Goal: Task Accomplishment & Management: Use online tool/utility

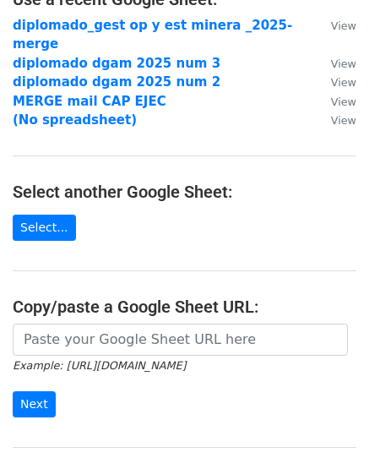
scroll to position [169, 0]
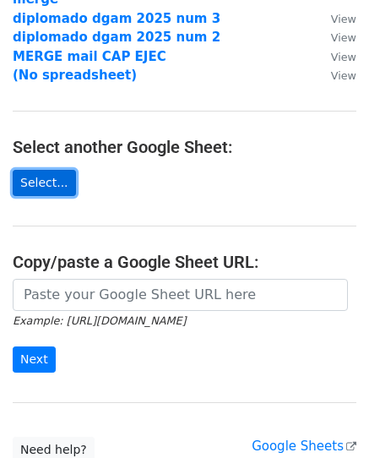
click at [37, 170] on link "Select..." at bounding box center [44, 183] width 63 height 26
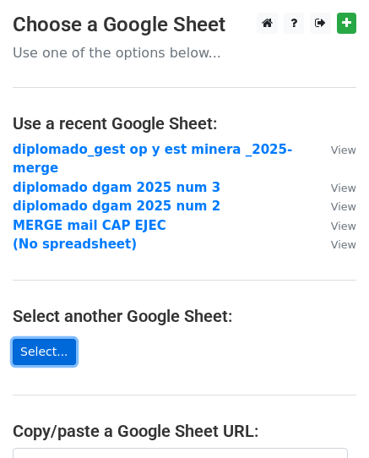
click at [60, 339] on link "Select..." at bounding box center [44, 352] width 63 height 26
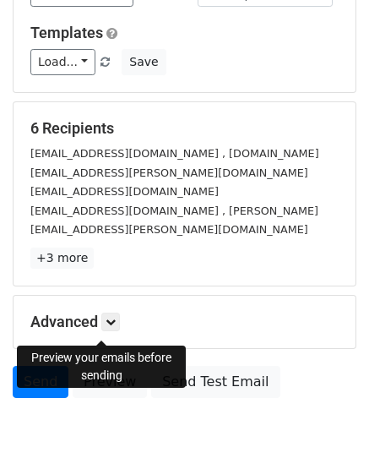
scroll to position [198, 0]
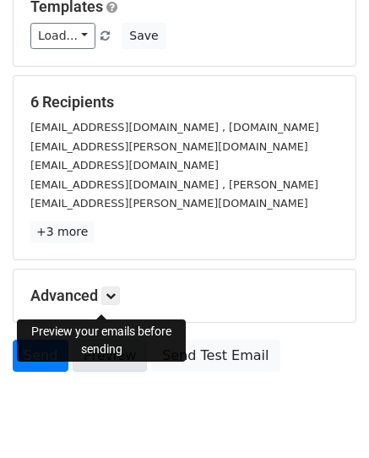
click at [102, 339] on link "Preview" at bounding box center [110, 355] width 74 height 32
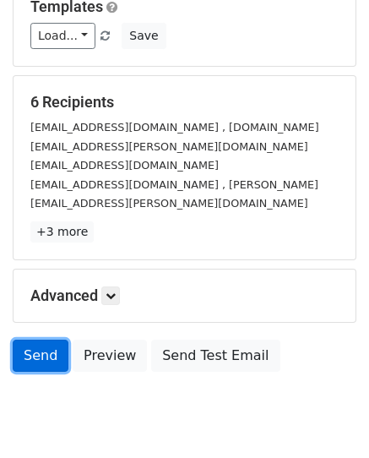
click at [40, 339] on link "Send" at bounding box center [41, 355] width 56 height 32
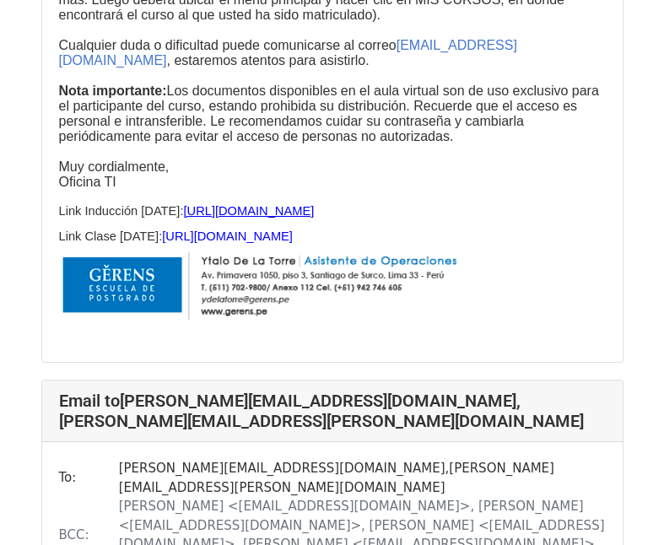
scroll to position [2786, 0]
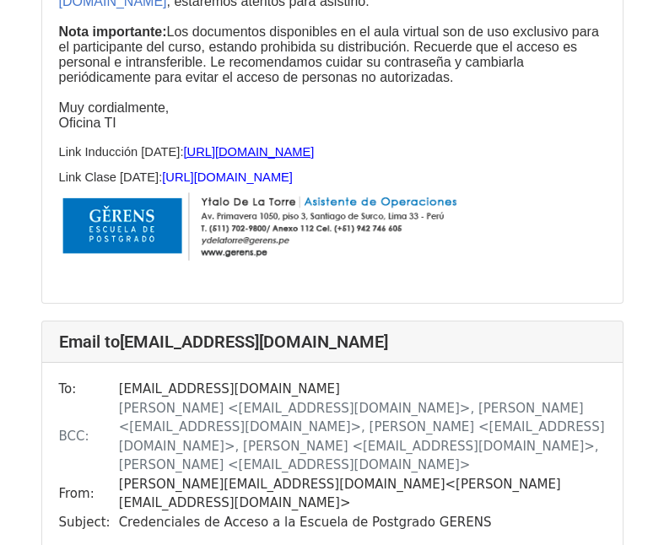
scroll to position [3884, 0]
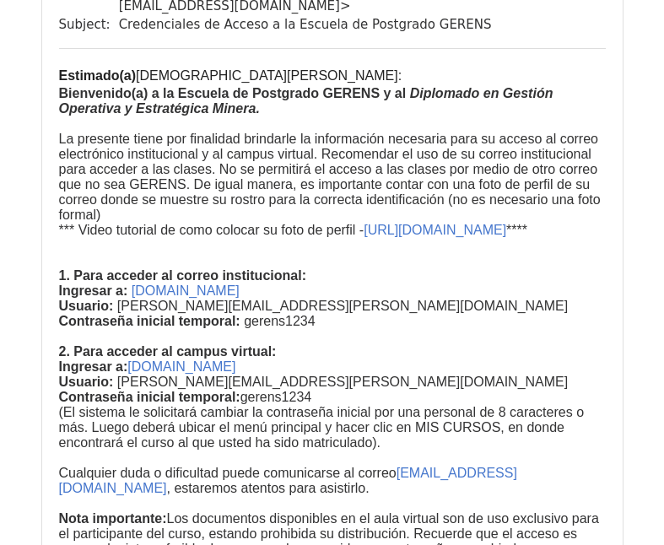
scroll to position [5403, 0]
